Goal: Task Accomplishment & Management: Manage account settings

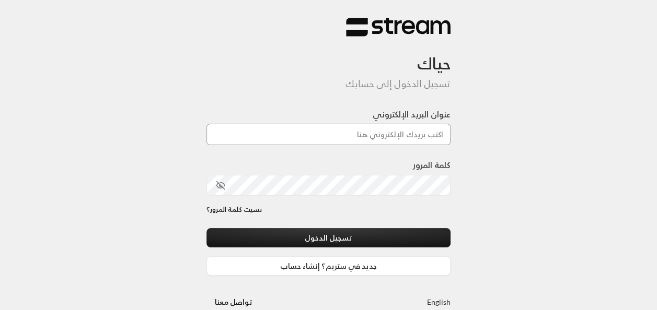
drag, startPoint x: 0, startPoint y: 0, endPoint x: 433, endPoint y: 138, distance: 454.2
click at [433, 138] on input "عنوان البريد الإلكتروني" at bounding box center [328, 134] width 244 height 21
type input "[EMAIL_ADDRESS][DOMAIN_NAME]"
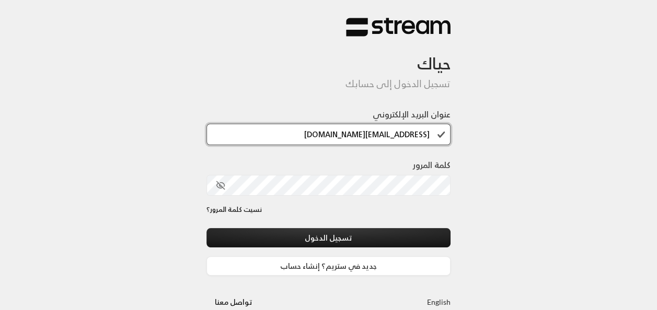
click at [331, 137] on input "[EMAIL_ADDRESS][DOMAIN_NAME]" at bounding box center [328, 134] width 244 height 21
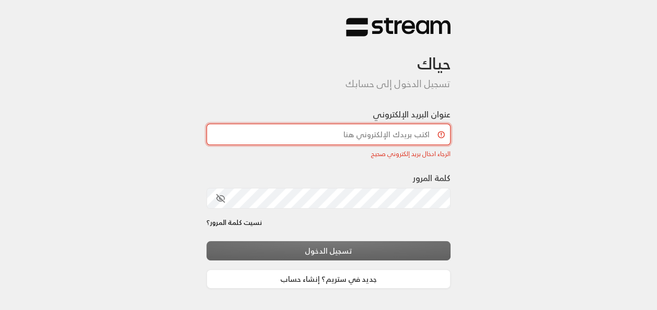
click at [340, 136] on input "عنوان البريد الإلكتروني" at bounding box center [328, 134] width 244 height 21
type input "[EMAIL_ADDRESS][DOMAIN_NAME]"
